Goal: Transaction & Acquisition: Purchase product/service

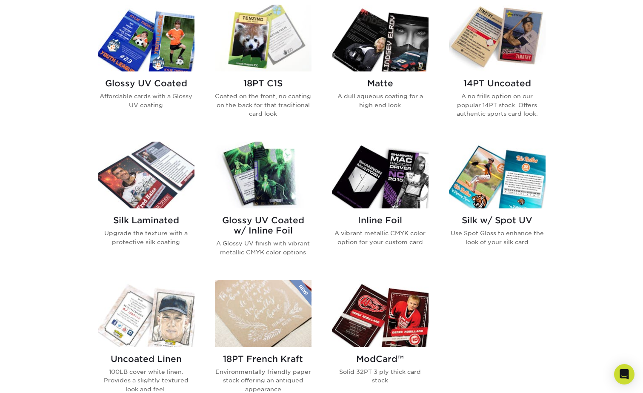
scroll to position [468, 0]
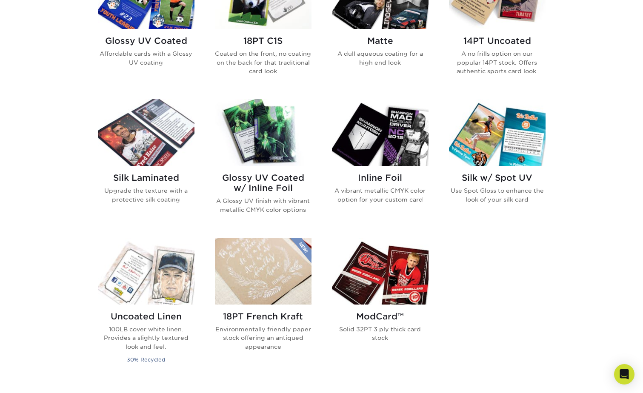
click at [379, 281] on img at bounding box center [380, 271] width 97 height 67
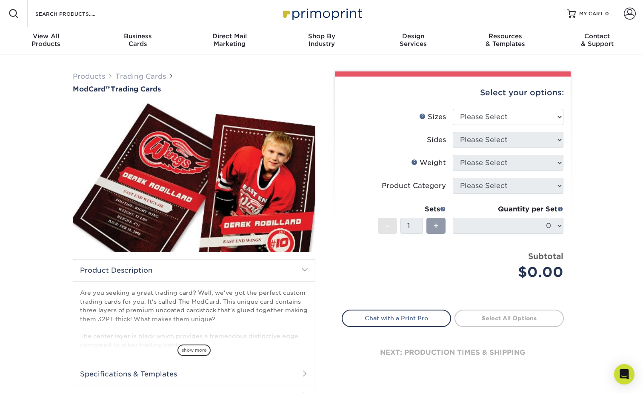
scroll to position [85, 0]
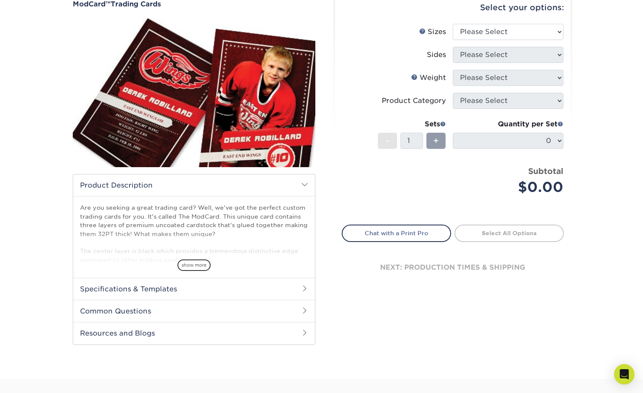
click at [129, 289] on h2 "Specifications & Templates" at bounding box center [194, 289] width 242 height 22
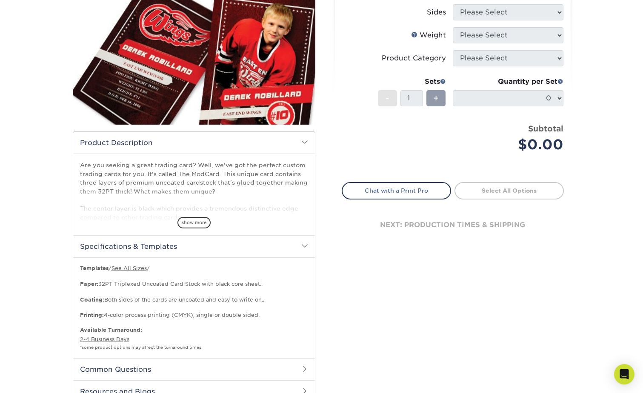
scroll to position [213, 0]
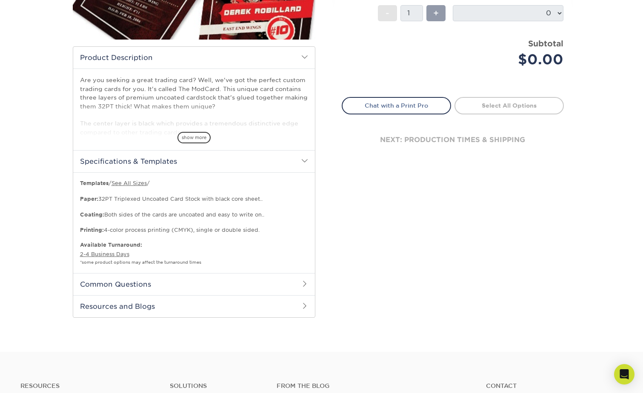
click at [164, 286] on h2 "Common Questions" at bounding box center [194, 284] width 242 height 22
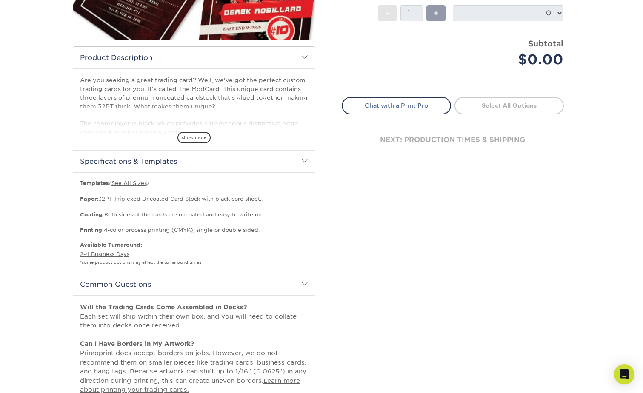
scroll to position [255, 0]
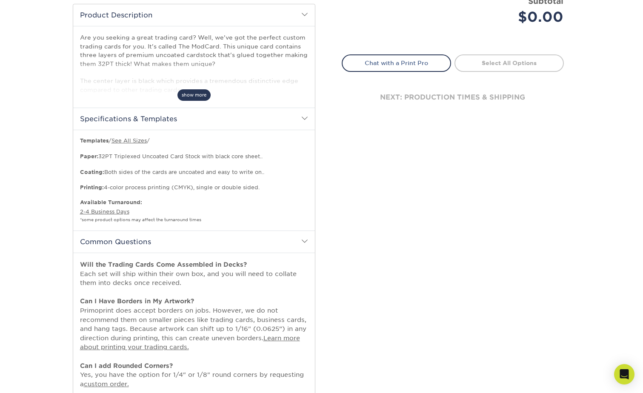
click at [192, 96] on span "show more" at bounding box center [193, 94] width 33 height 11
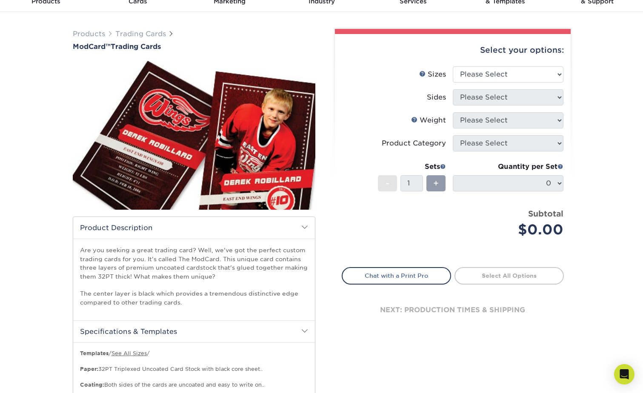
scroll to position [0, 0]
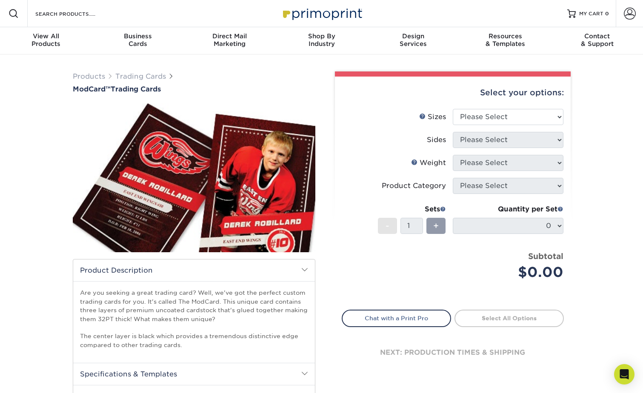
click at [481, 319] on link "Select All Options" at bounding box center [508, 318] width 109 height 17
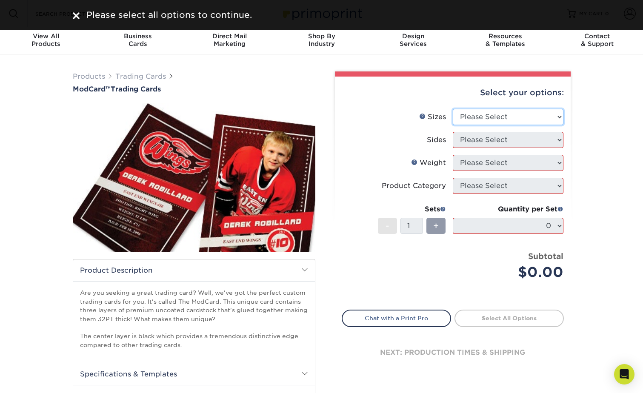
click at [495, 121] on select "Please Select 2.5" x 3.5"" at bounding box center [508, 117] width 111 height 16
select select "2.50x3.50"
click at [453, 109] on select "Please Select 2.5" x 3.5"" at bounding box center [508, 117] width 111 height 16
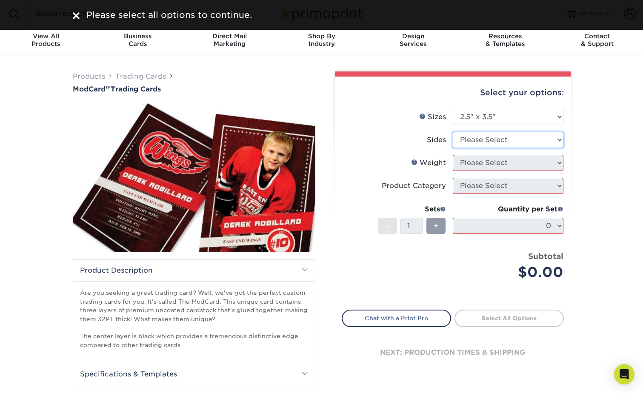
click at [489, 140] on select "Please Select Print Both Sides Print Front Only" at bounding box center [508, 140] width 111 height 16
select select "13abbda7-1d64-4f25-8bb2-c179b224825d"
click at [453, 132] on select "Please Select Print Both Sides Print Front Only" at bounding box center [508, 140] width 111 height 16
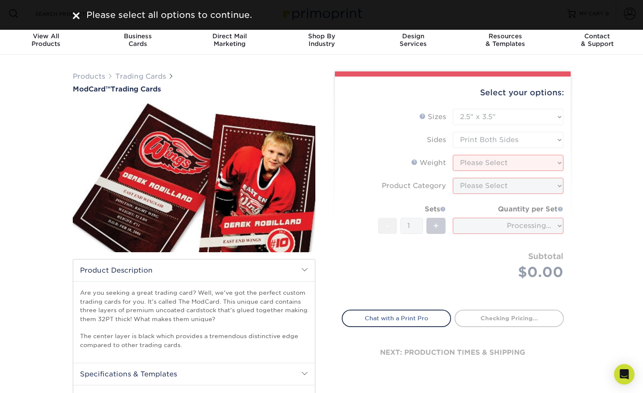
click at [485, 165] on form "Sizes Help Sizes Please Select 2.5" x 3.5" Sides Please Select Coating" at bounding box center [453, 204] width 222 height 191
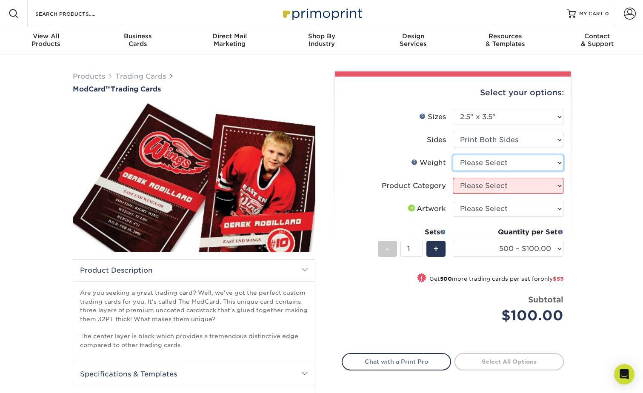
click at [509, 161] on select "Please Select 32PTUCBLK" at bounding box center [508, 163] width 111 height 16
select select "32PTUCBLK"
click at [453, 155] on select "Please Select 32PTUCBLK" at bounding box center [508, 163] width 111 height 16
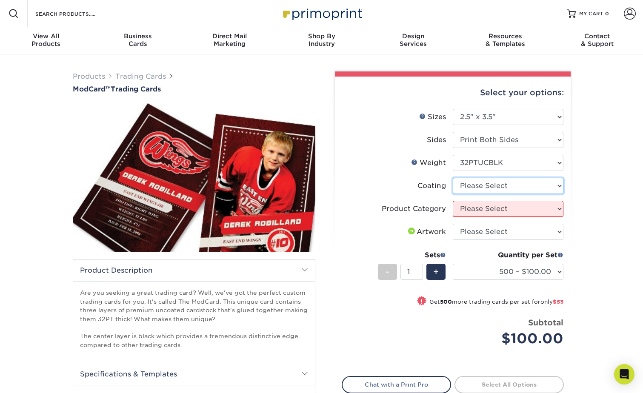
click at [495, 187] on select at bounding box center [508, 186] width 111 height 16
select select "3e7618de-abca-4bda-9f97-8b9129e913d8"
click at [453, 178] on select at bounding box center [508, 186] width 111 height 16
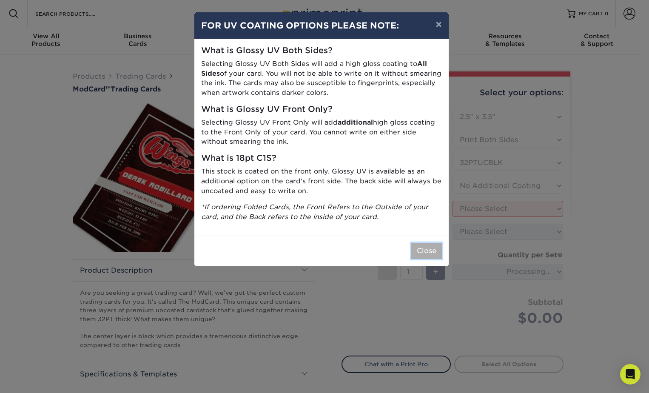
click at [428, 251] on button "Close" at bounding box center [426, 251] width 31 height 16
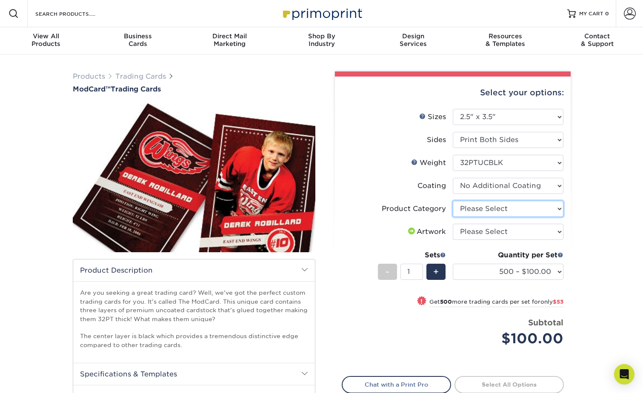
click at [498, 212] on select "Please Select Trading Cards" at bounding box center [508, 209] width 111 height 16
select select "c2f9bce9-36c2-409d-b101-c29d9d031e18"
click at [453, 201] on select "Please Select Trading Cards" at bounding box center [508, 209] width 111 height 16
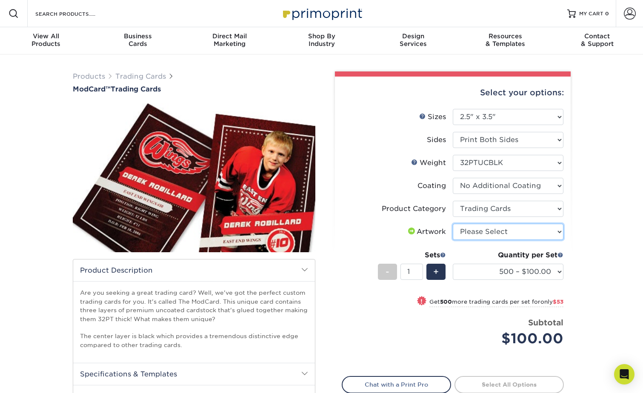
click at [490, 231] on select "Please Select I will upload files I need a design - $100" at bounding box center [508, 232] width 111 height 16
select select "upload"
click at [453, 224] on select "Please Select I will upload files I need a design - $100" at bounding box center [508, 232] width 111 height 16
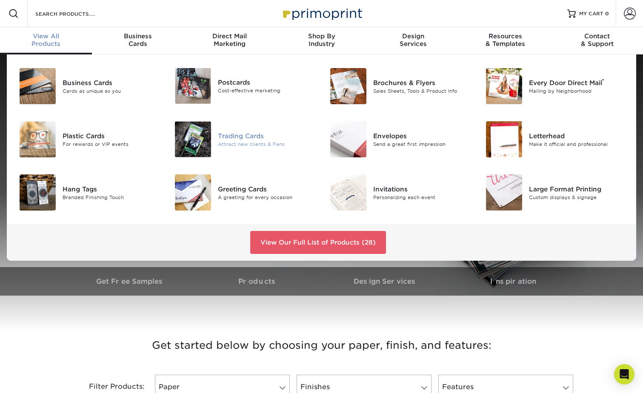
click at [216, 141] on div at bounding box center [192, 139] width 52 height 36
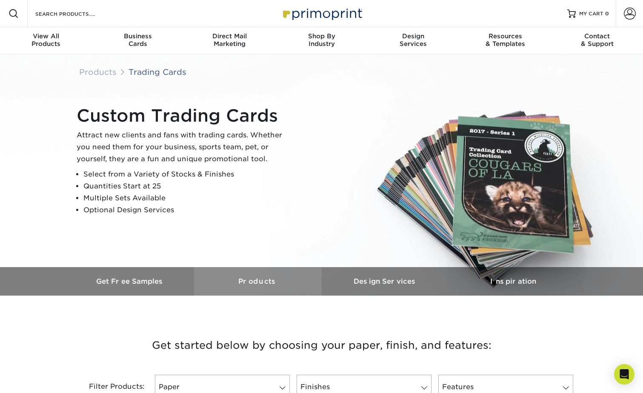
click at [253, 285] on h3 "Products" at bounding box center [258, 281] width 128 height 8
